Goal: Transaction & Acquisition: Purchase product/service

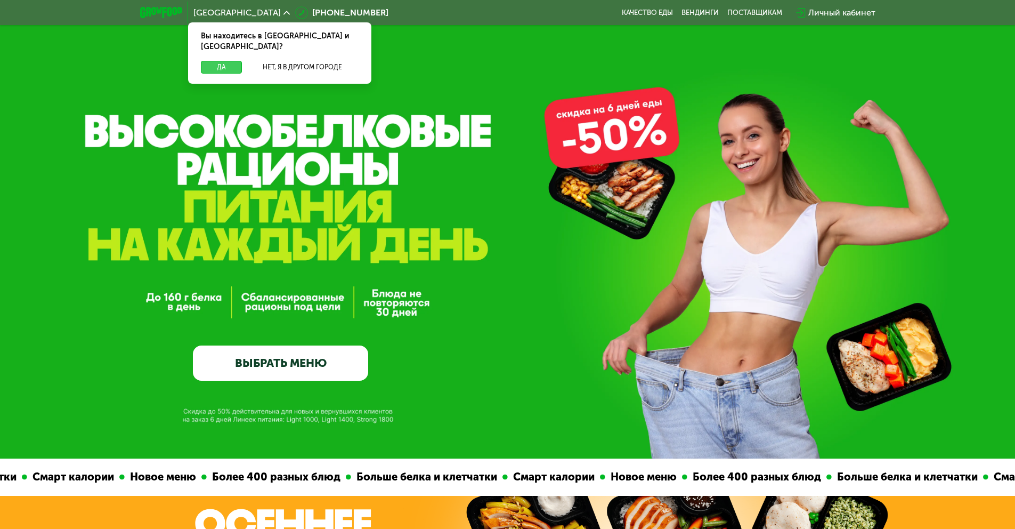
click at [215, 61] on button "Да" at bounding box center [221, 67] width 41 height 13
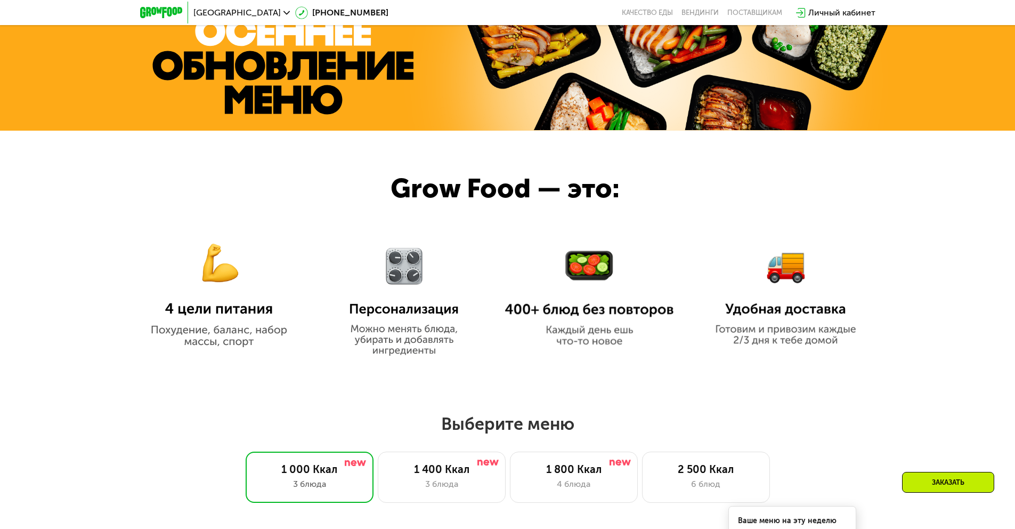
scroll to position [554, 0]
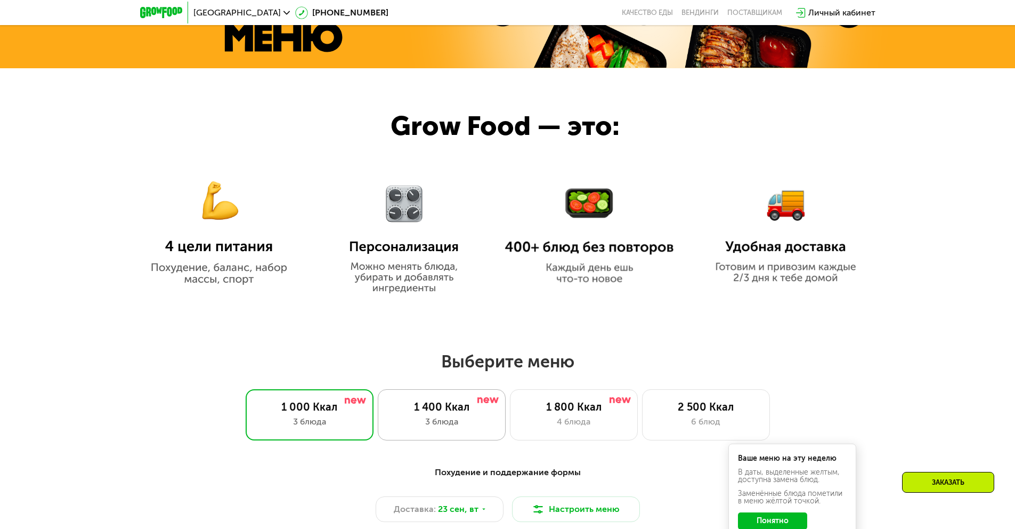
click at [450, 406] on div "1 400 Ккал" at bounding box center [442, 406] width 106 height 13
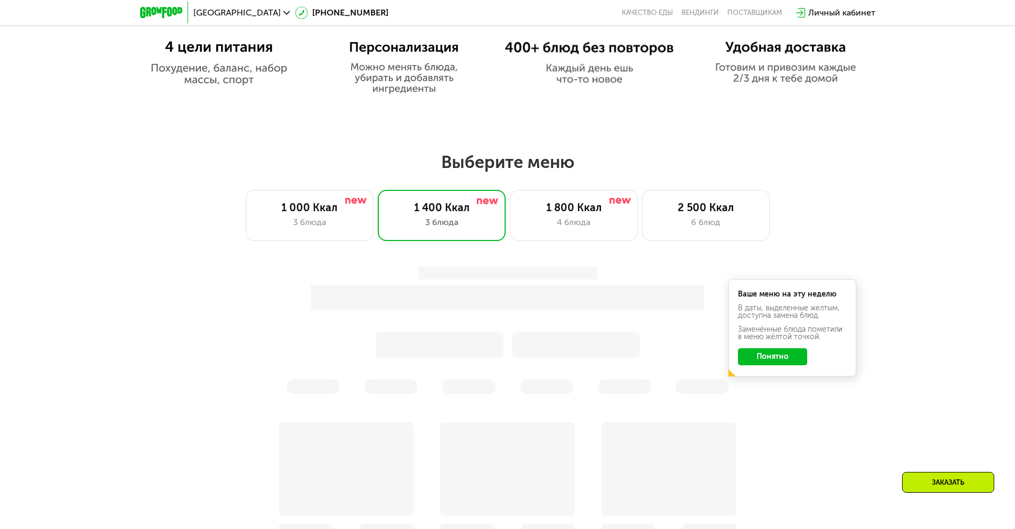
scroll to position [751, 0]
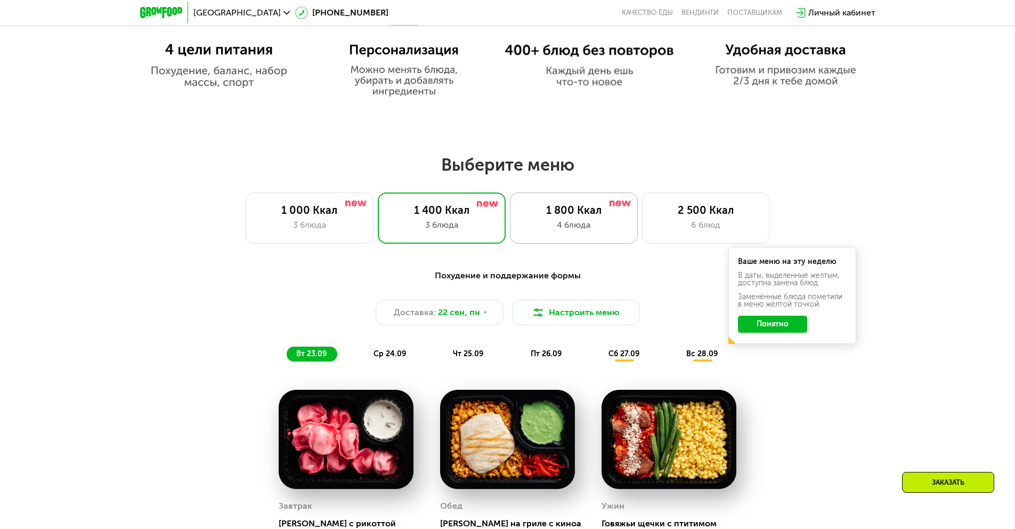
click at [569, 231] on div "4 блюда" at bounding box center [574, 225] width 106 height 13
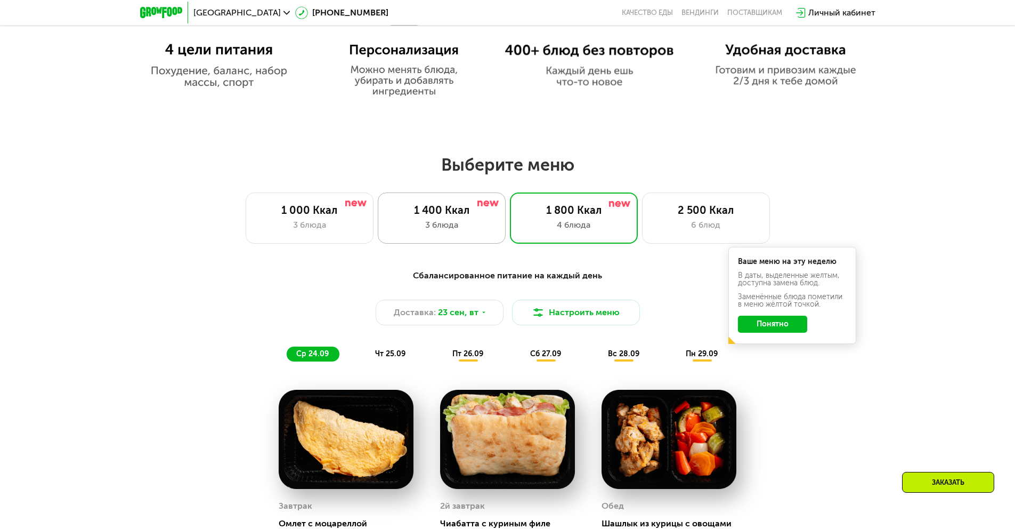
click at [443, 231] on div "3 блюда" at bounding box center [442, 225] width 106 height 13
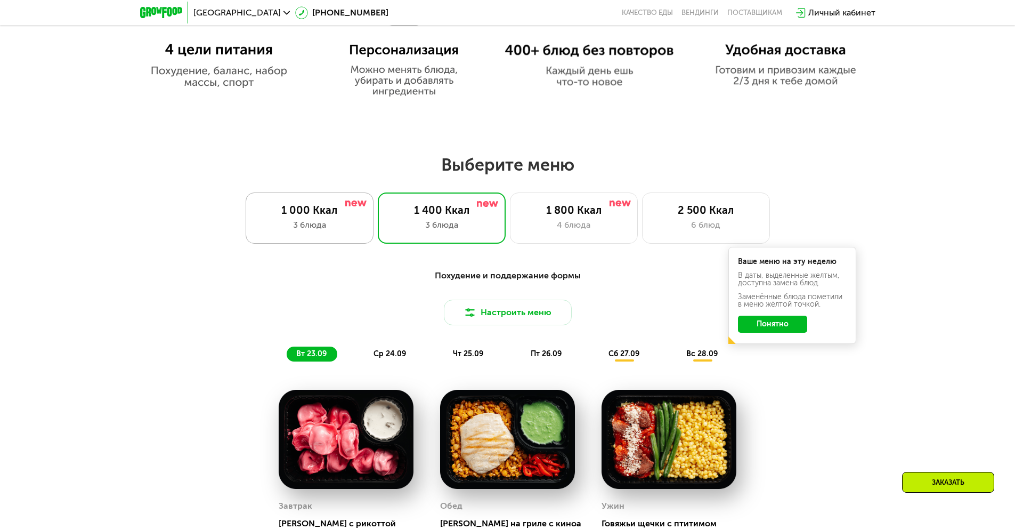
click at [329, 228] on div "3 блюда" at bounding box center [310, 225] width 106 height 13
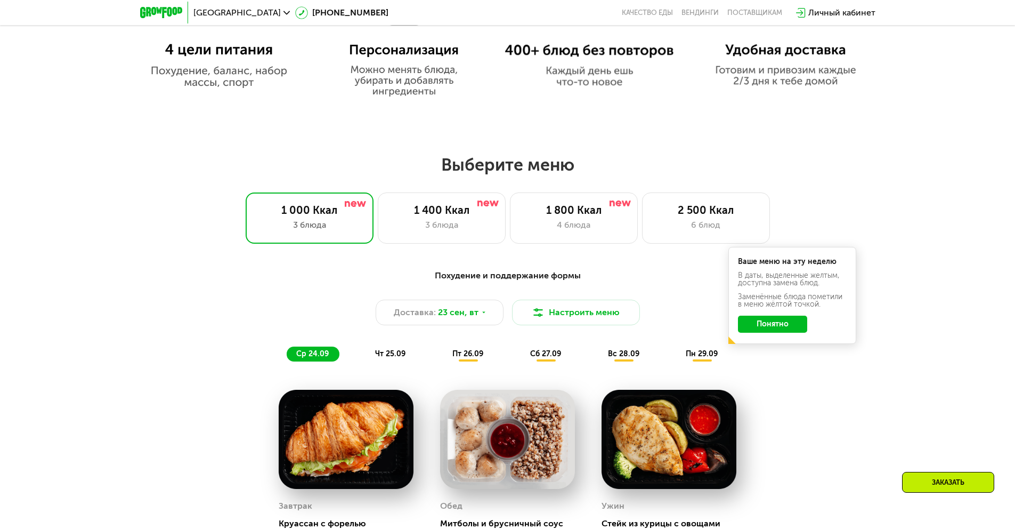
click at [399, 361] on div "чт 25.09" at bounding box center [391, 353] width 51 height 15
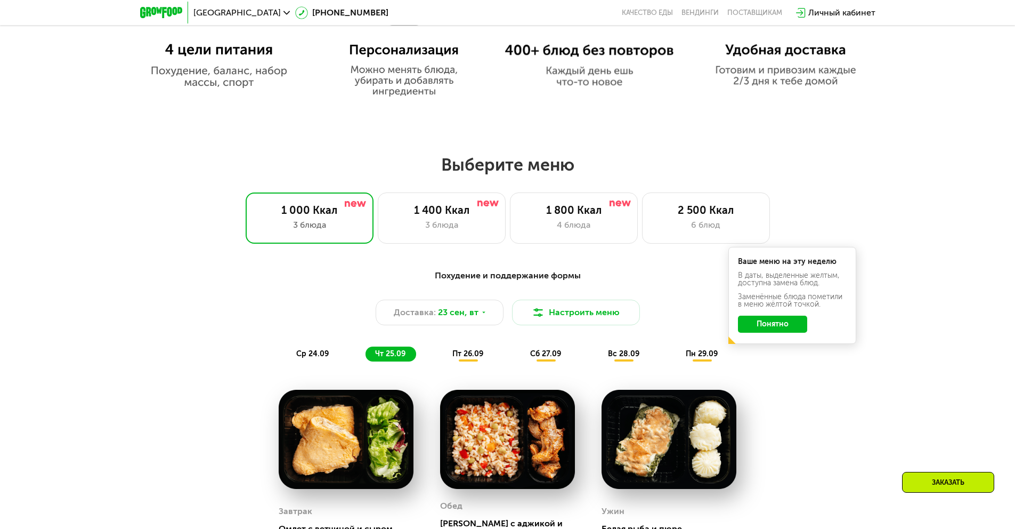
click at [477, 357] on span "пт 26.09" at bounding box center [468, 353] width 31 height 9
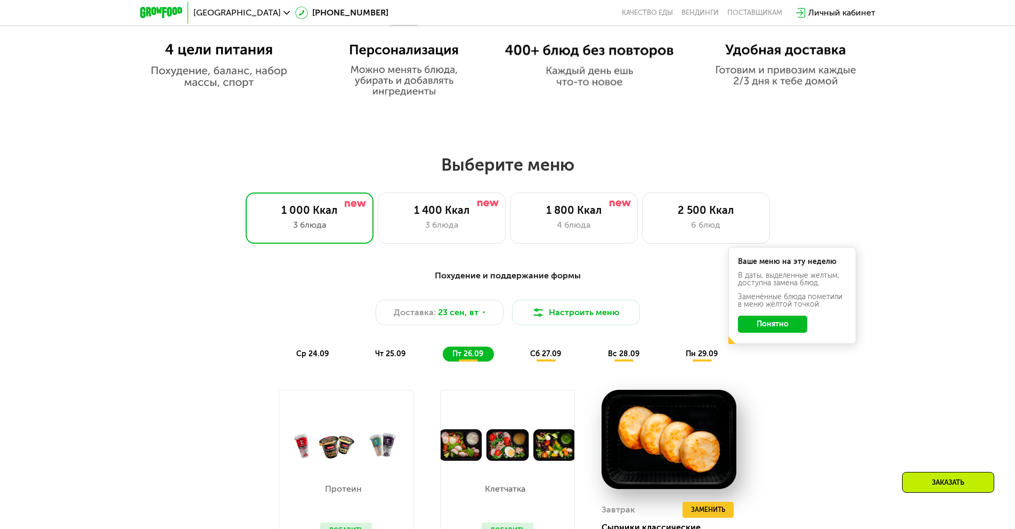
click at [553, 358] on span "сб 27.09" at bounding box center [545, 353] width 31 height 9
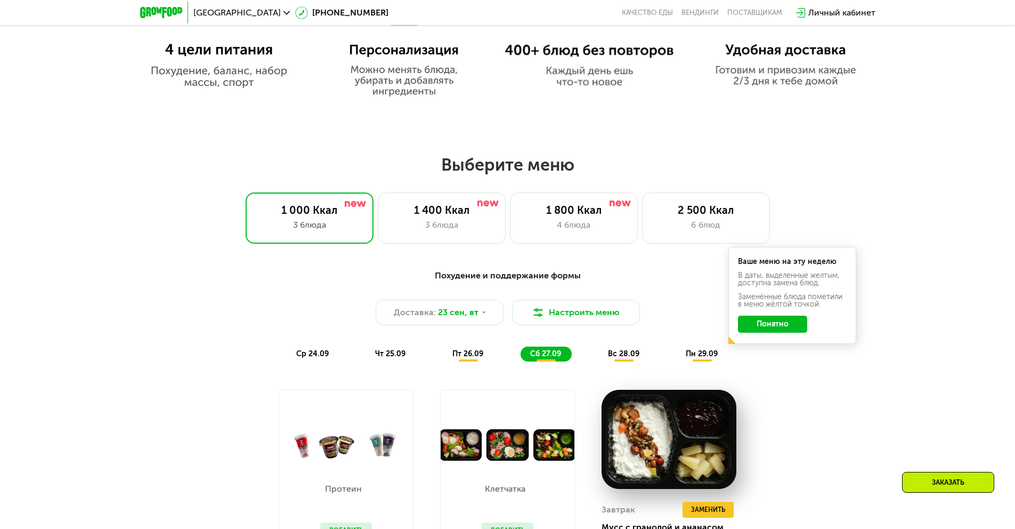
click at [382, 358] on span "чт 25.09" at bounding box center [390, 353] width 30 height 9
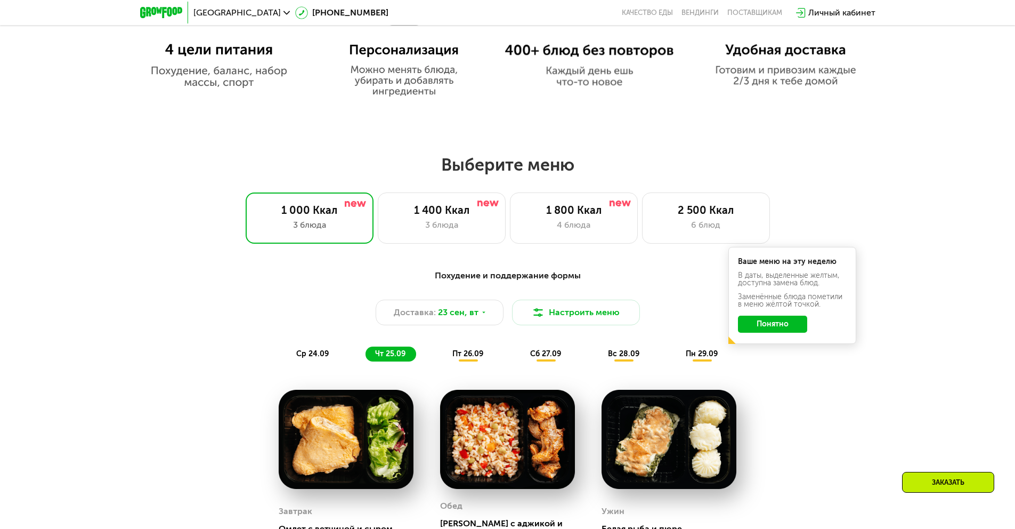
scroll to position [807, 0]
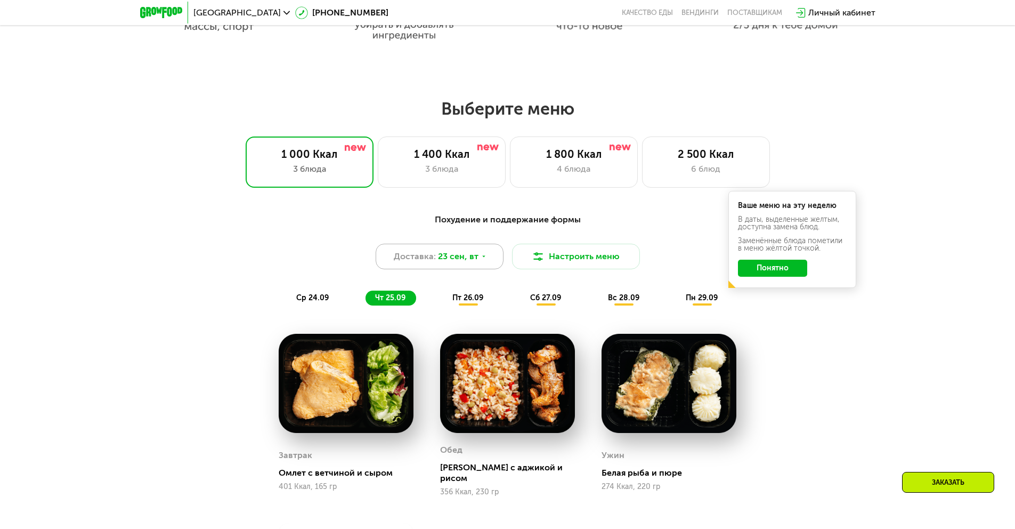
click at [445, 249] on div "Доставка: [DATE]" at bounding box center [440, 257] width 128 height 26
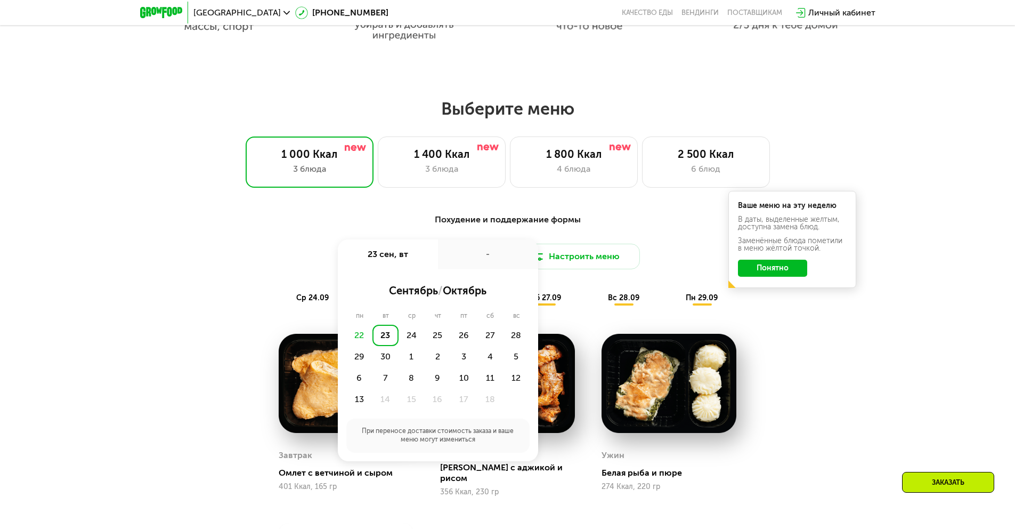
click at [581, 220] on div "Похудение и поддержание формы" at bounding box center [507, 219] width 631 height 13
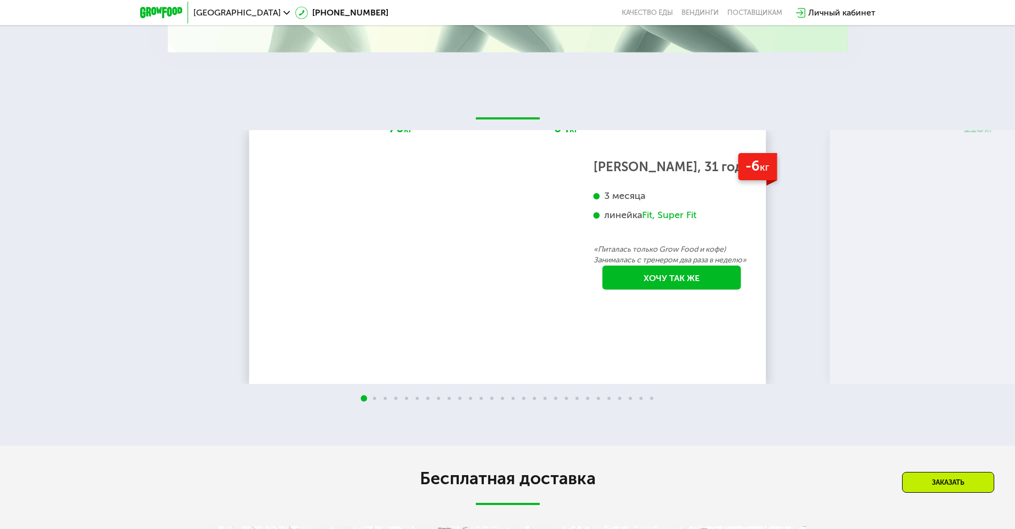
scroll to position [2285, 0]
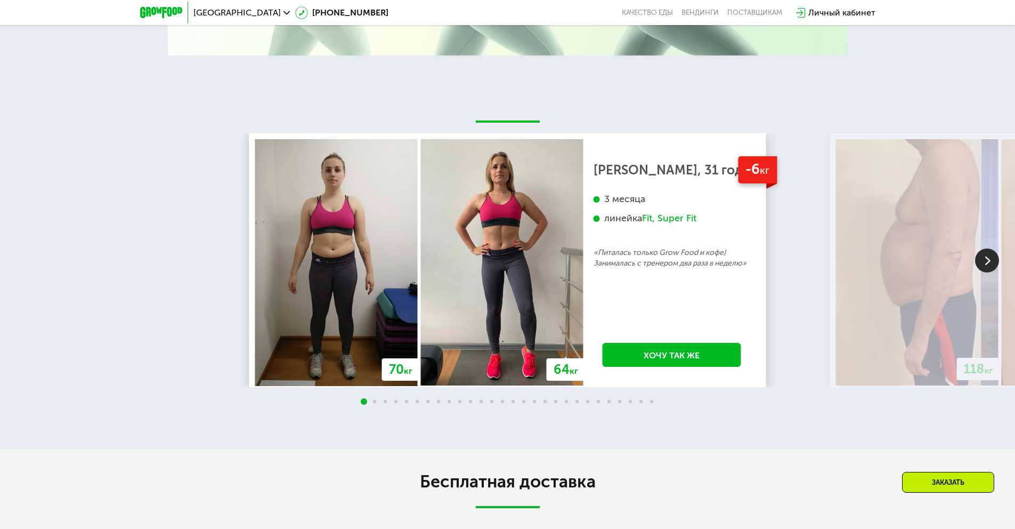
click at [459, 400] on span at bounding box center [459, 401] width 3 height 3
click at [421, 273] on img at bounding box center [502, 262] width 163 height 246
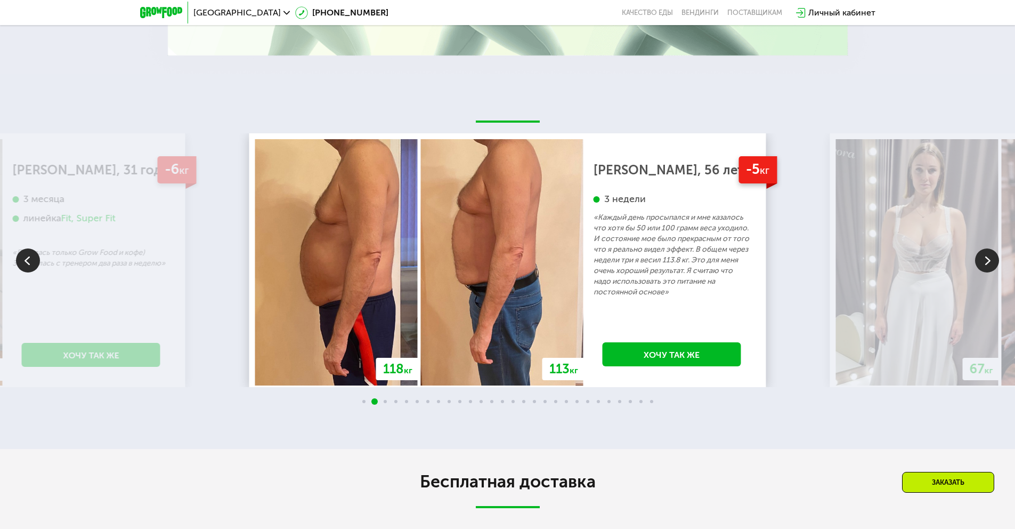
click at [594, 255] on p "«Каждый день просыпался и мне казалось что хотя бы 50 или 100 грамм веса уходил…" at bounding box center [672, 254] width 157 height 85
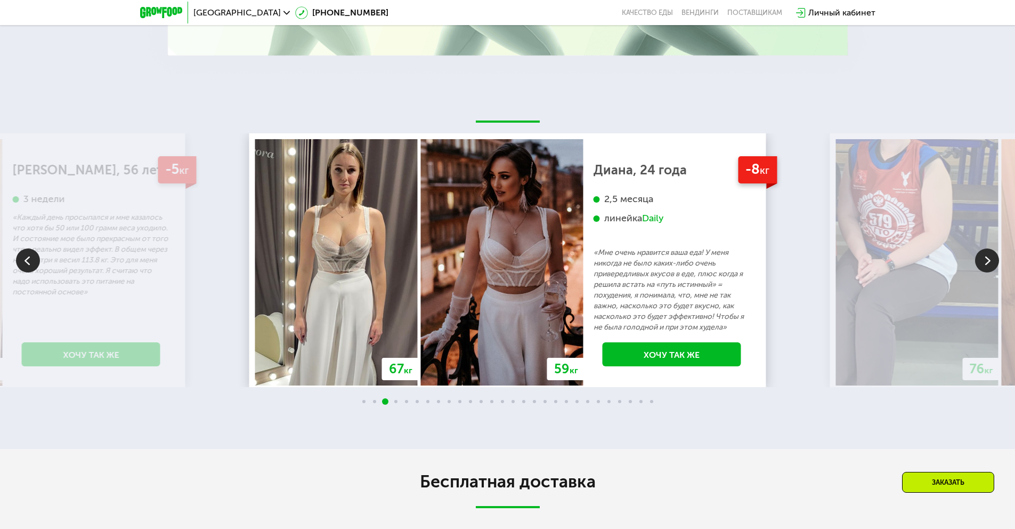
click at [594, 257] on p "«Мне очень нравится ваша еда! У меня никогда не было каких-либо очень привередл…" at bounding box center [672, 289] width 157 height 85
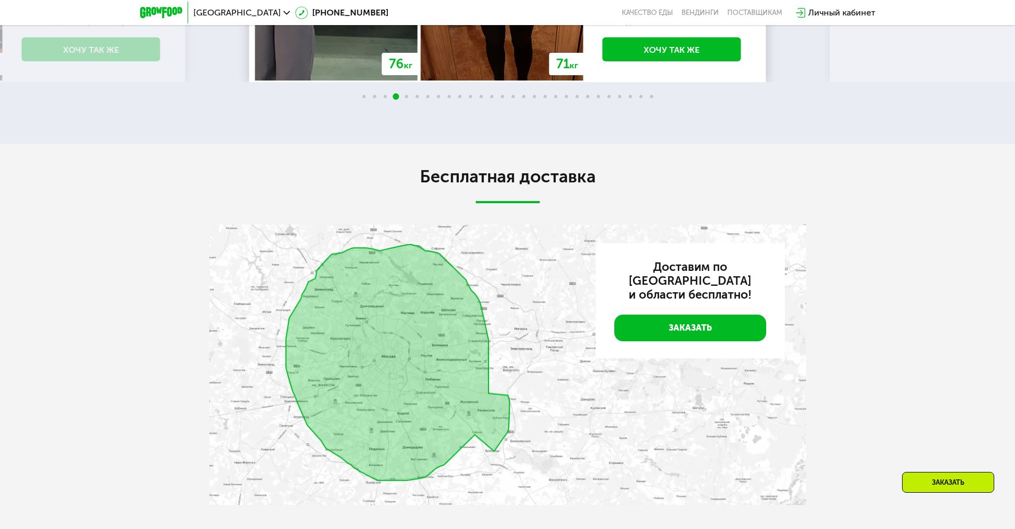
scroll to position [2666, 0]
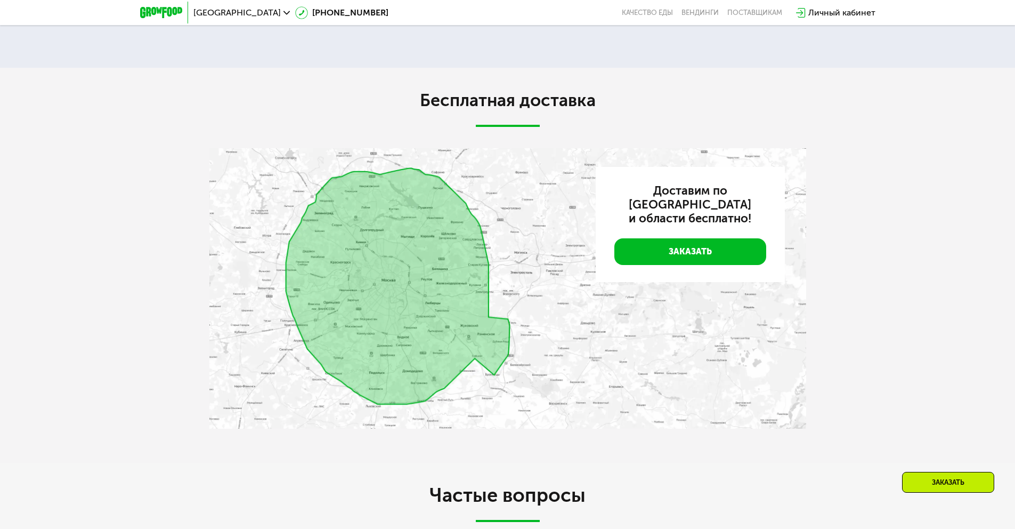
click at [381, 265] on img at bounding box center [507, 288] width 597 height 280
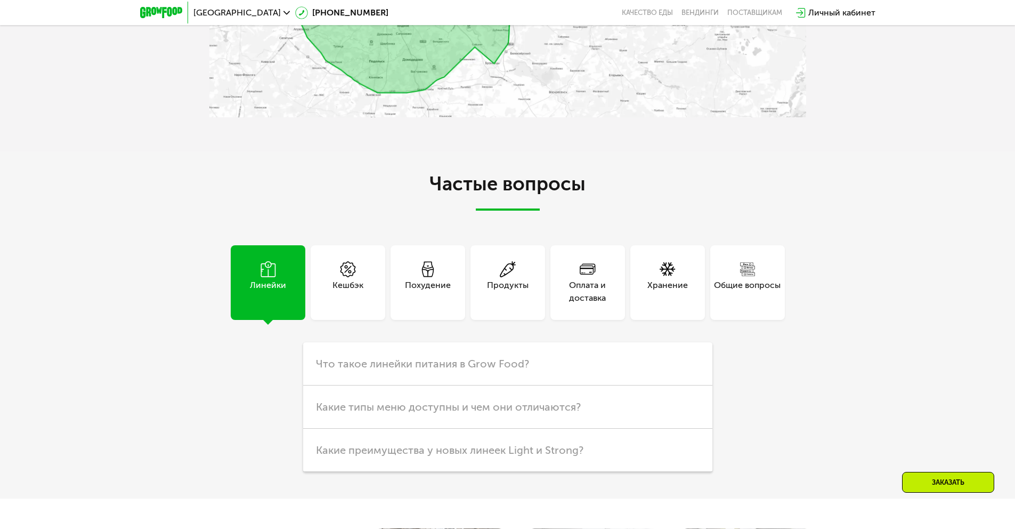
scroll to position [2974, 0]
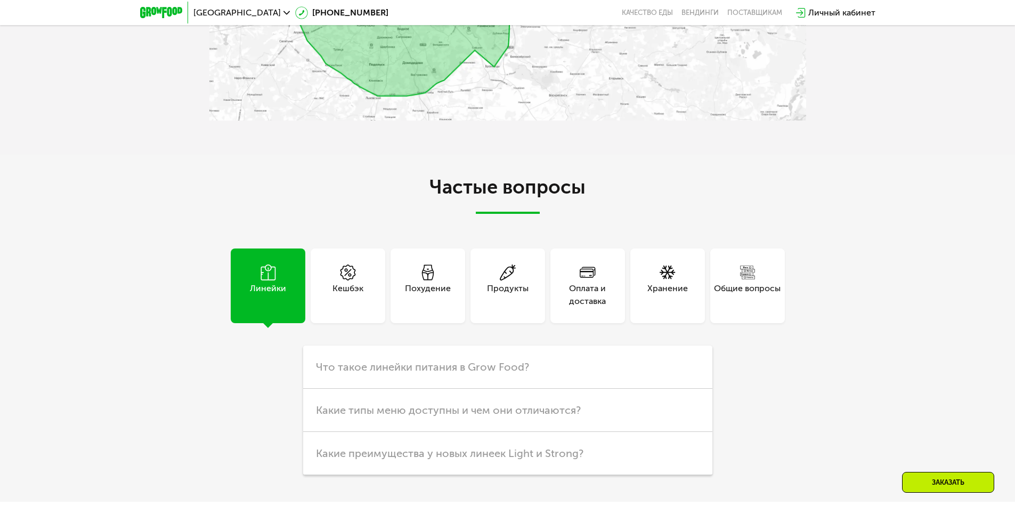
click at [355, 286] on div "Кешбэк" at bounding box center [348, 295] width 31 height 26
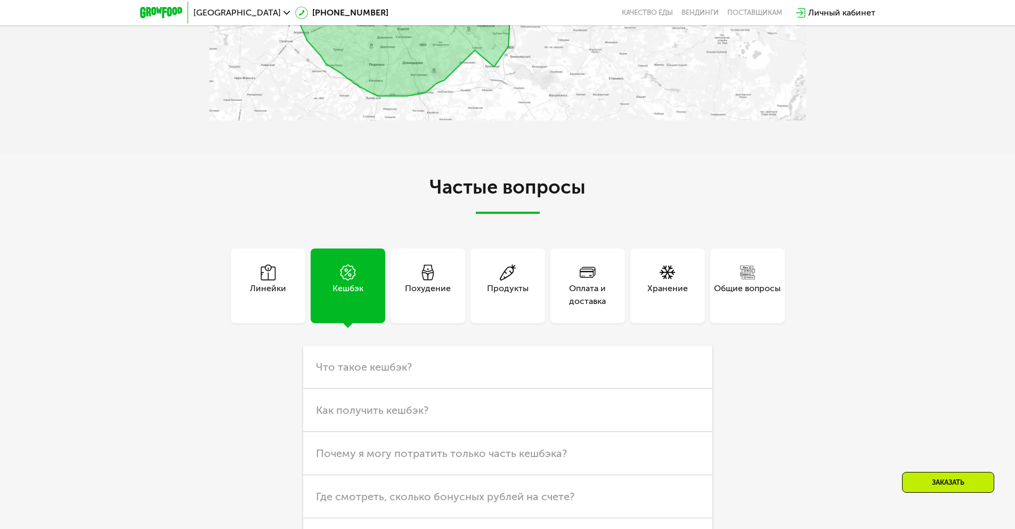
click at [429, 292] on div "Похудение" at bounding box center [428, 295] width 46 height 26
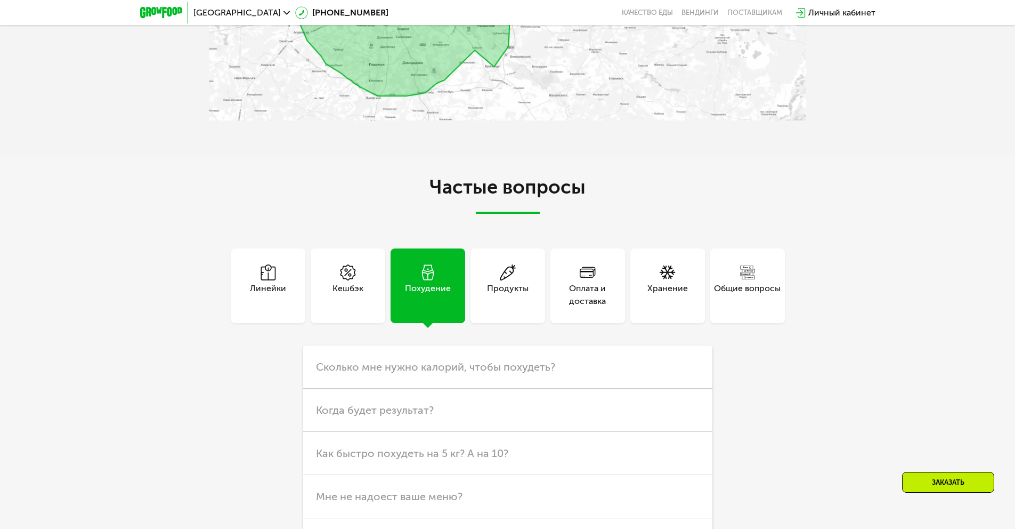
click at [481, 290] on div "Продукты" at bounding box center [508, 285] width 75 height 75
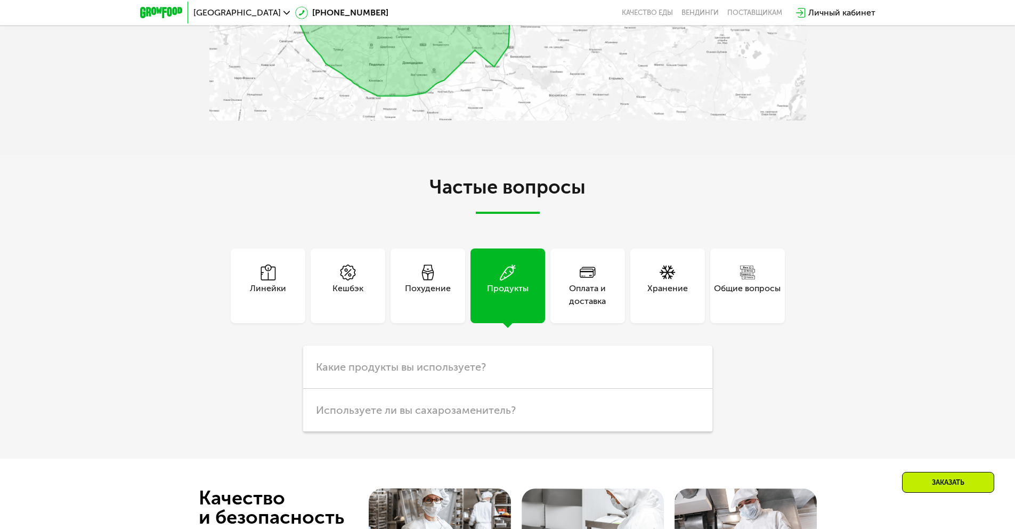
click at [576, 290] on div "Оплата и доставка" at bounding box center [588, 295] width 75 height 26
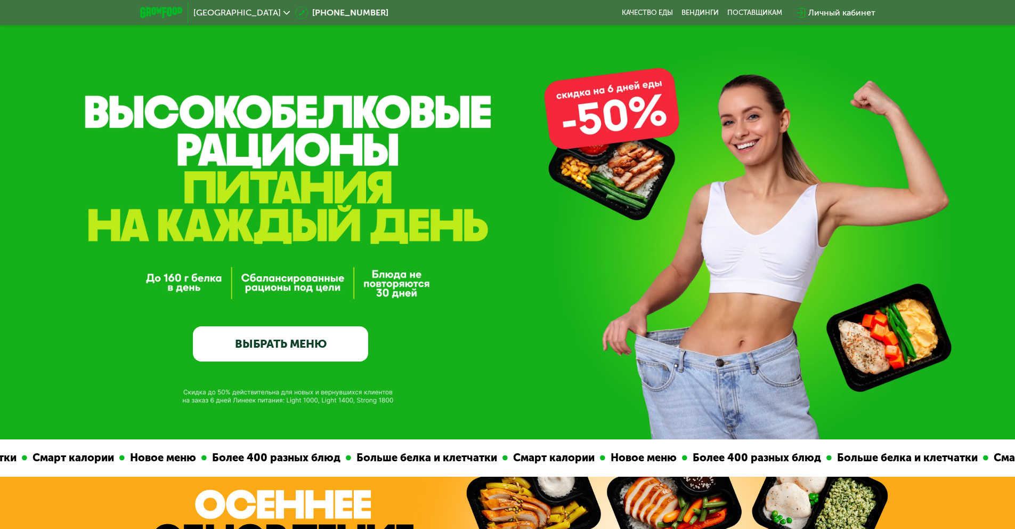
scroll to position [0, 0]
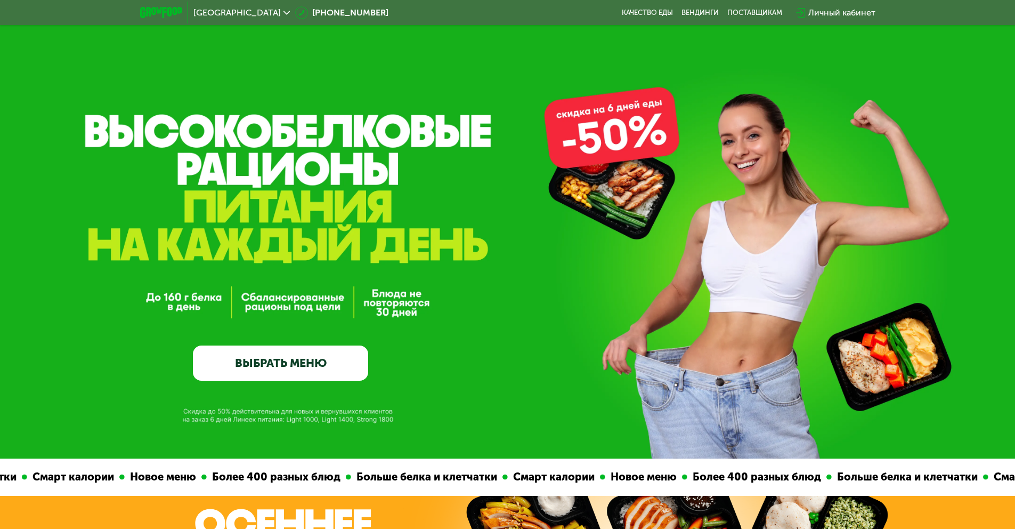
drag, startPoint x: 403, startPoint y: 246, endPoint x: 247, endPoint y: 240, distance: 155.7
click at [253, 241] on div "GrowFood — доставка правильного питания ВЫБРАТЬ МЕНЮ" at bounding box center [507, 271] width 1015 height 219
